Goal: Find specific page/section: Find specific page/section

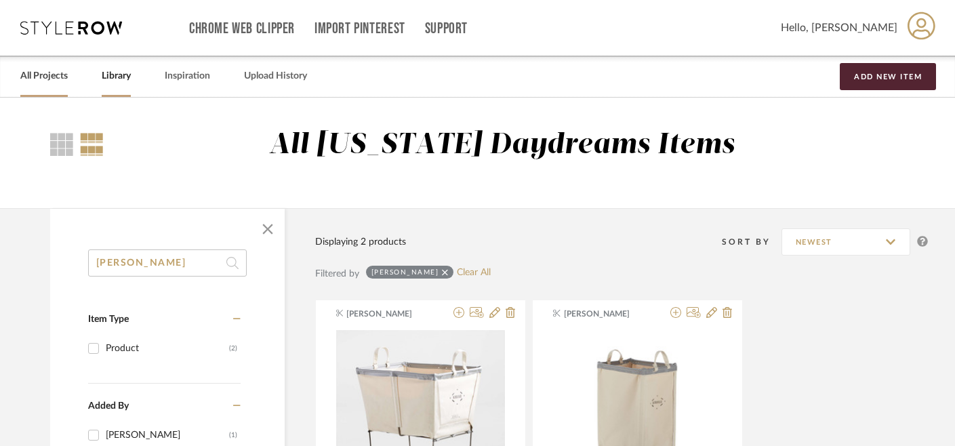
click at [57, 71] on link "All Projects" at bounding box center [43, 76] width 47 height 18
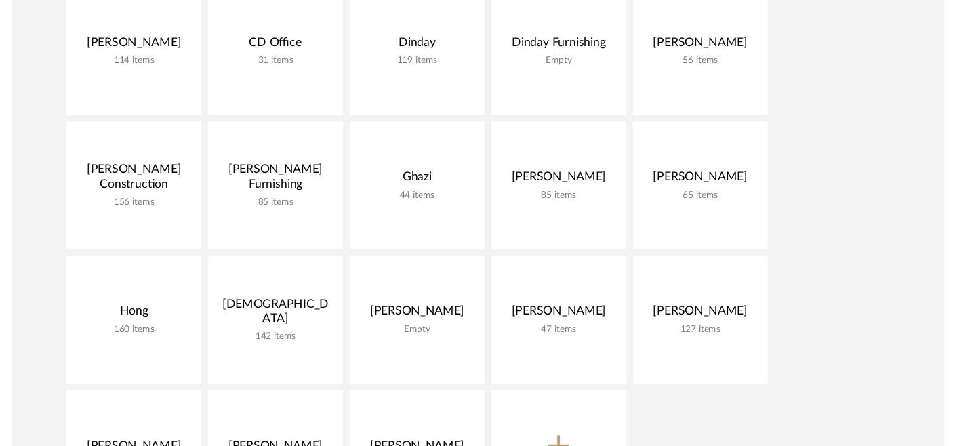
scroll to position [392, 0]
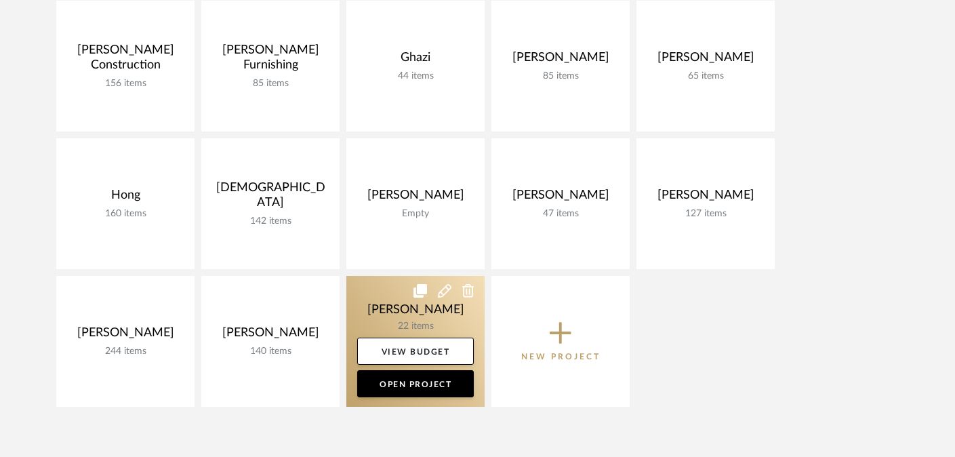
click at [427, 313] on link at bounding box center [415, 341] width 138 height 131
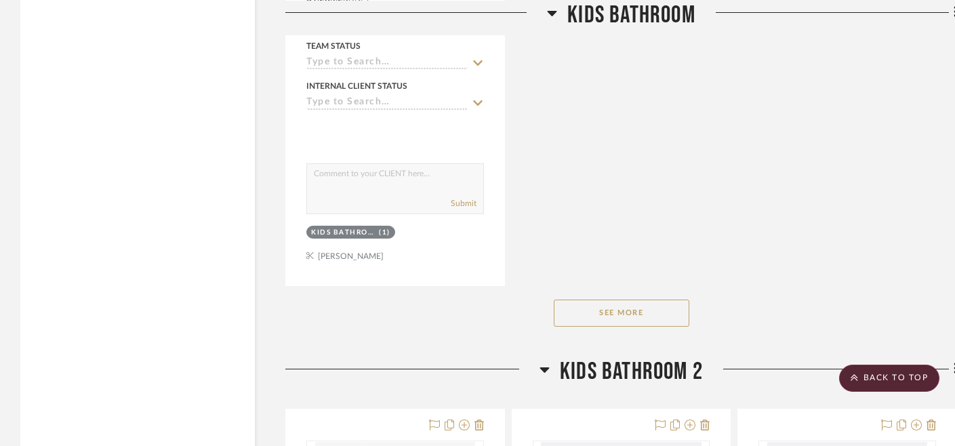
scroll to position [2068, 0]
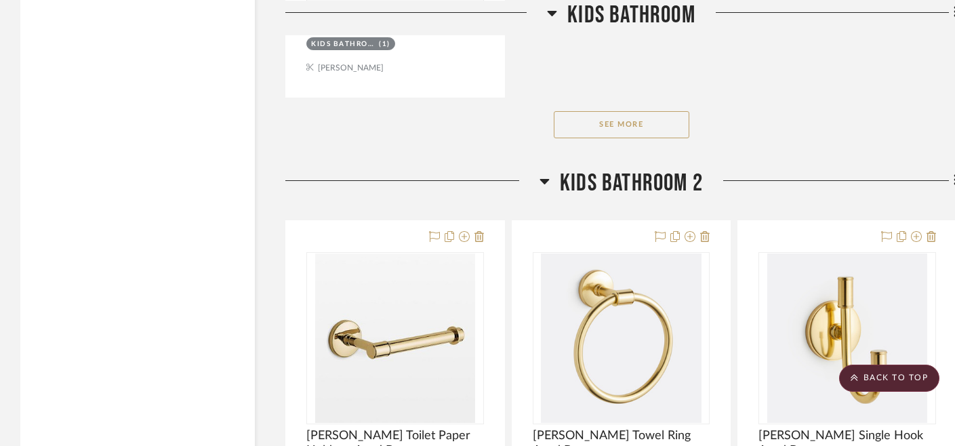
click at [612, 119] on button "See More" at bounding box center [620, 124] width 135 height 27
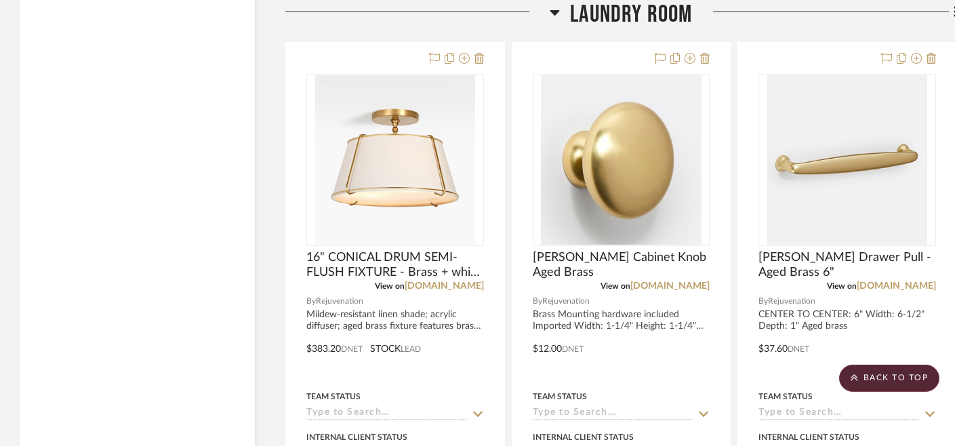
scroll to position [5447, 0]
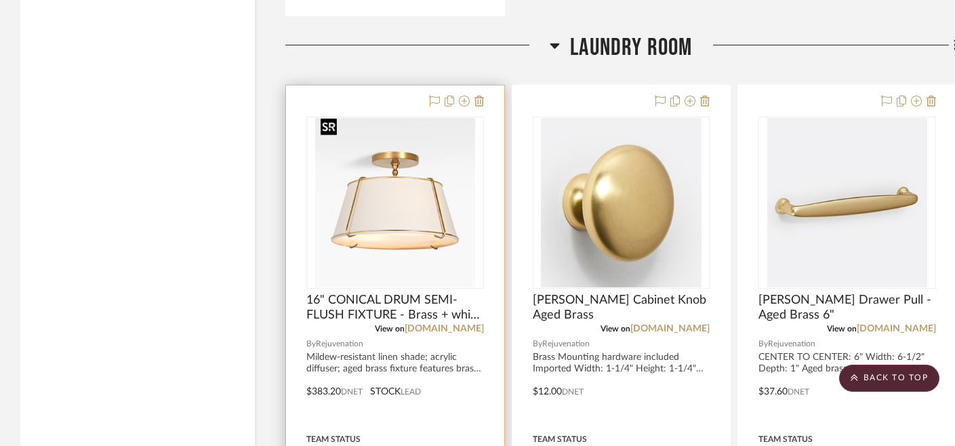
click at [416, 163] on img "0" at bounding box center [395, 202] width 160 height 169
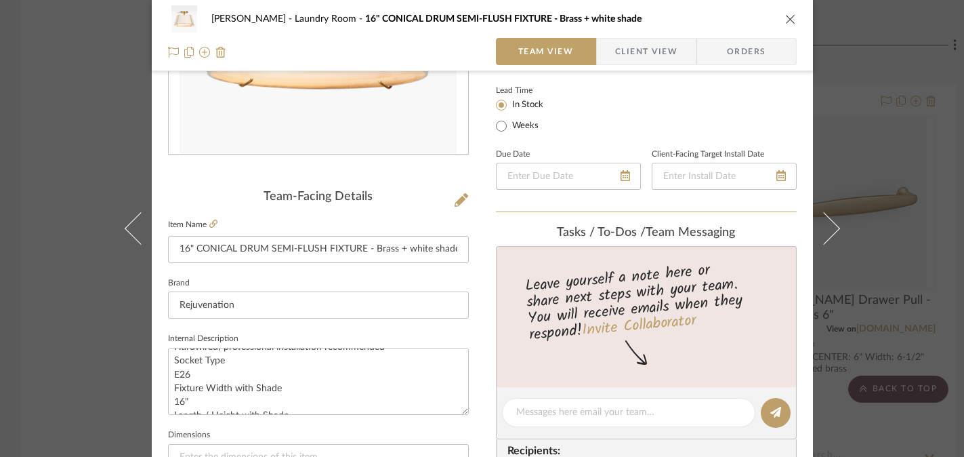
scroll to position [0, 0]
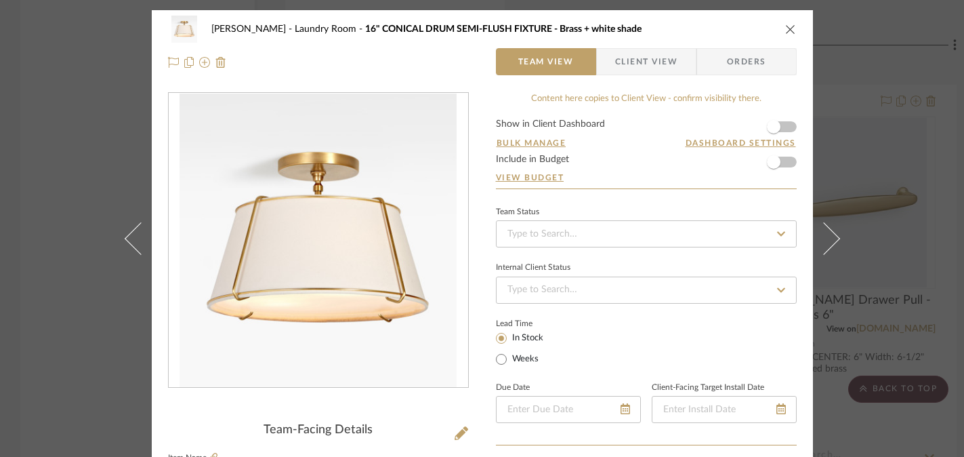
click at [72, 377] on div "[PERSON_NAME] Laundry Room 16" CONICAL DRUM SEMI-FLUSH FIXTURE - Brass + white …" at bounding box center [482, 228] width 964 height 457
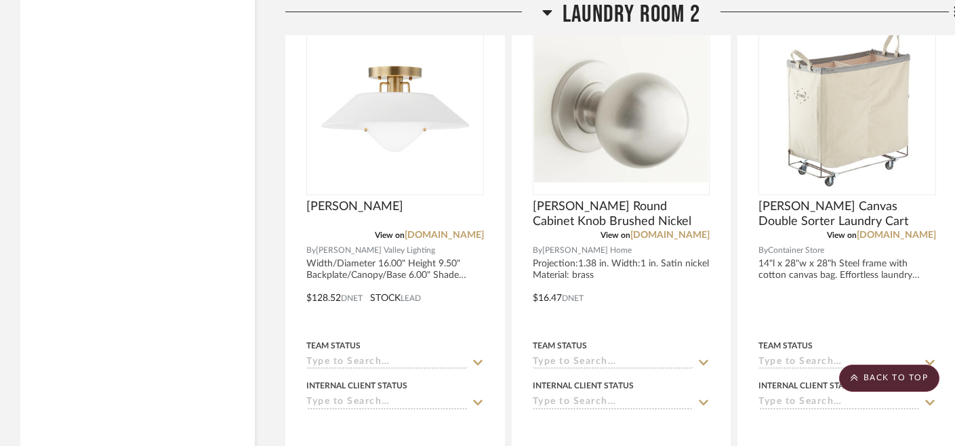
scroll to position [6807, 0]
